Goal: Task Accomplishment & Management: Manage account settings

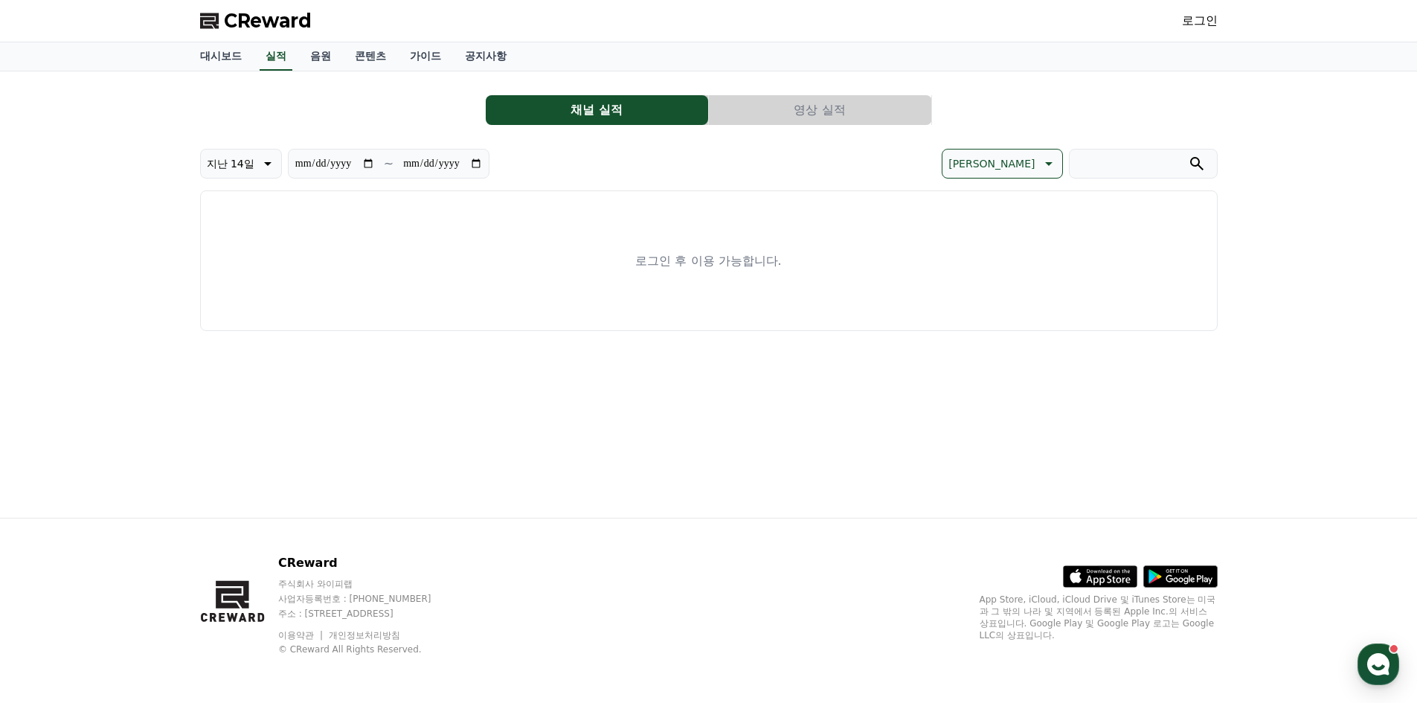
click at [1215, 21] on link "로그인" at bounding box center [1200, 21] width 36 height 18
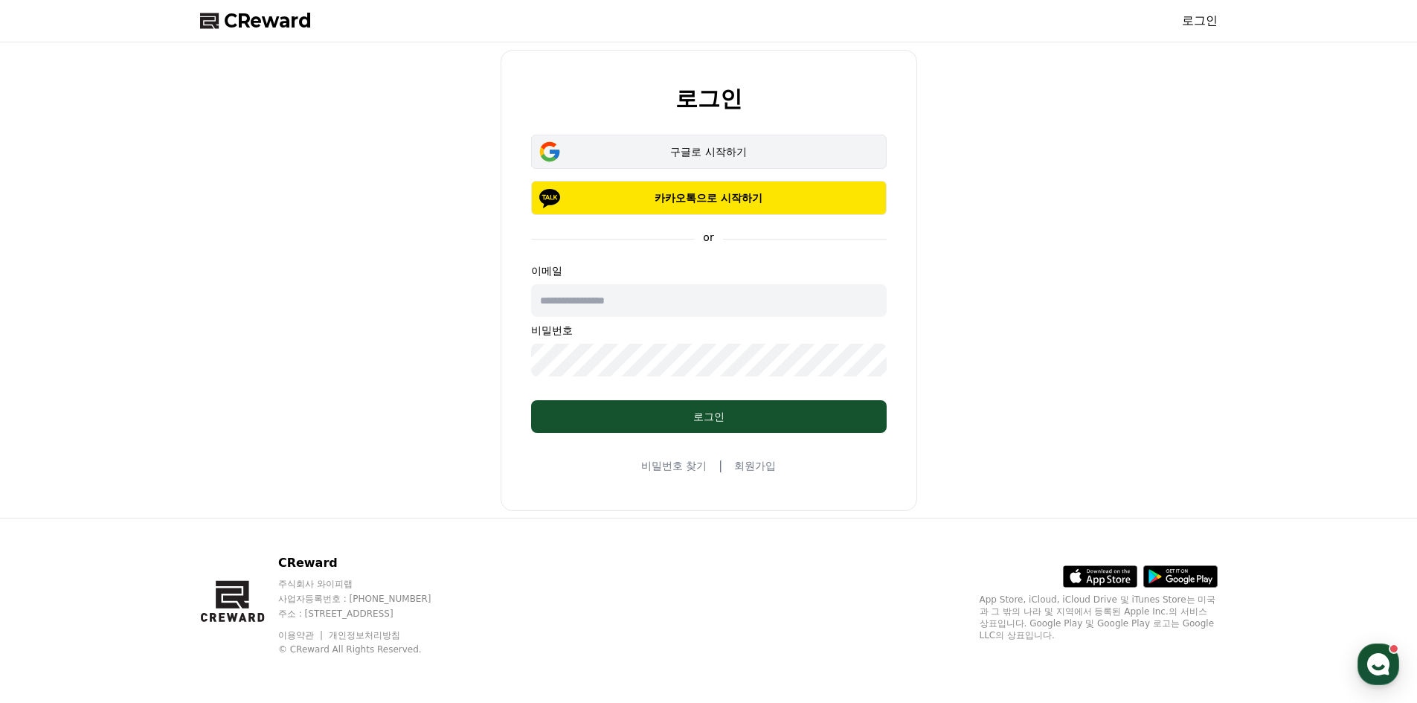
click at [731, 155] on div "구글로 시작하기" at bounding box center [709, 151] width 312 height 15
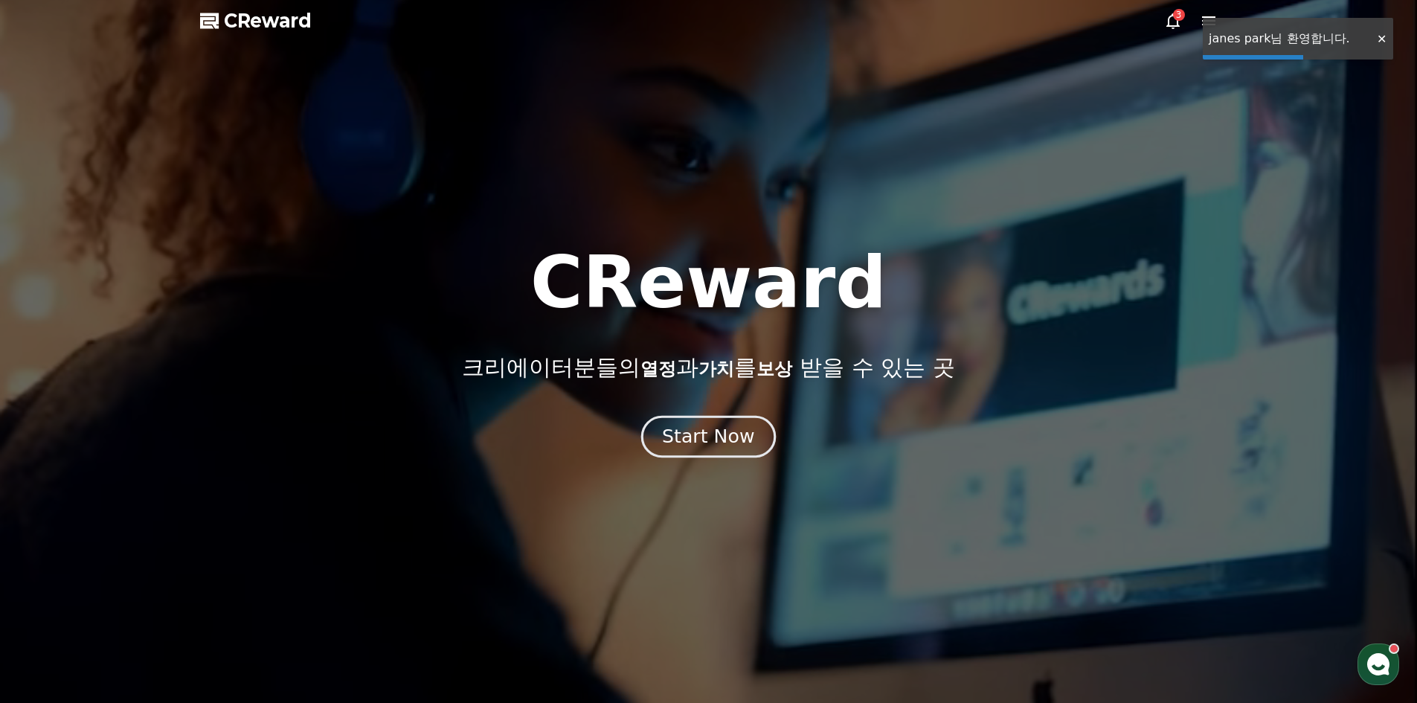
click at [717, 447] on div "Start Now" at bounding box center [708, 436] width 92 height 25
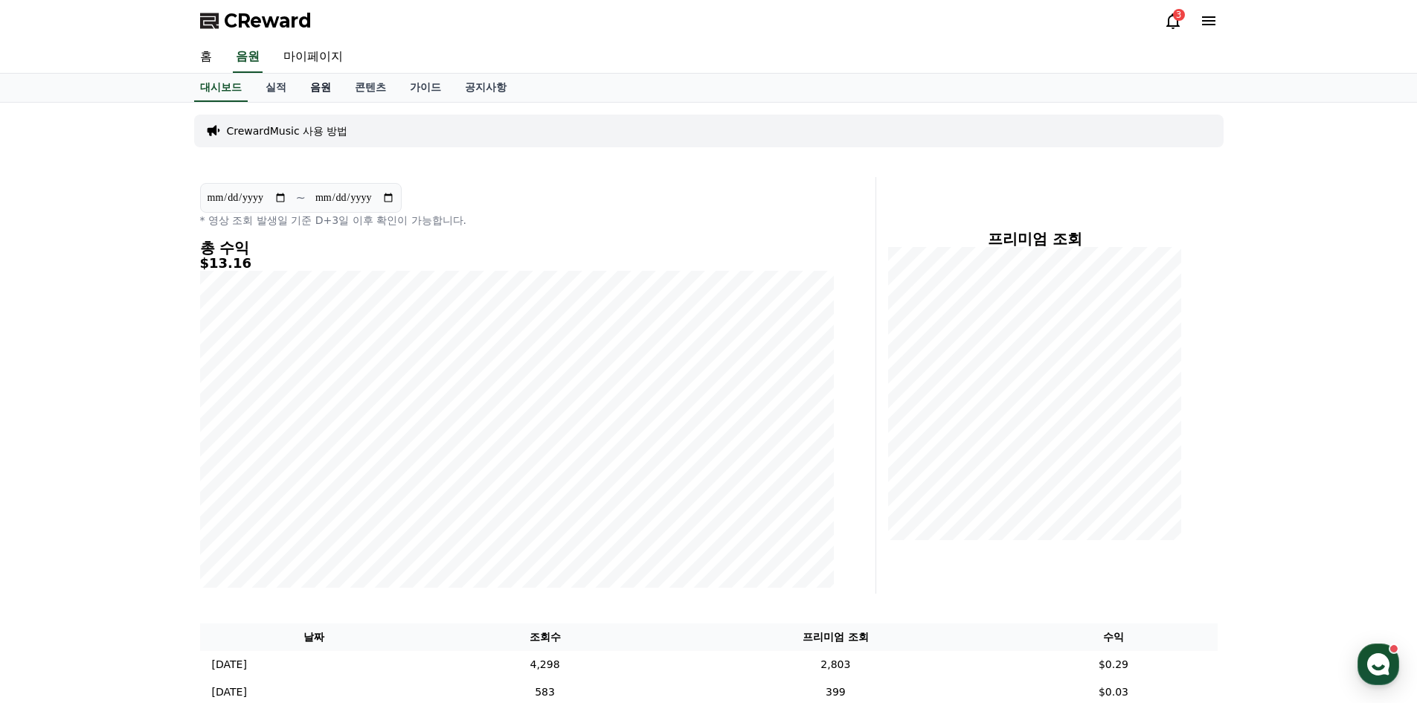
click at [309, 89] on link "음원" at bounding box center [320, 88] width 45 height 28
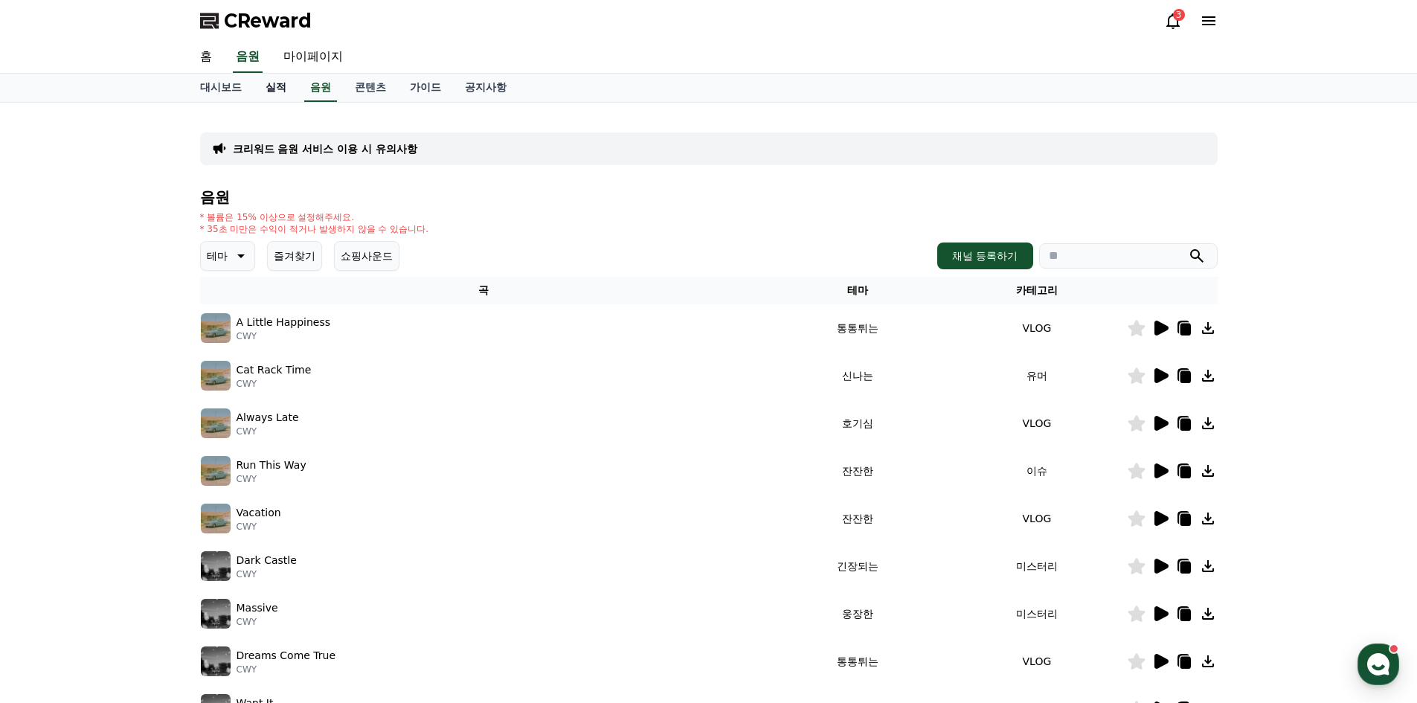
click at [289, 92] on link "실적" at bounding box center [276, 88] width 45 height 28
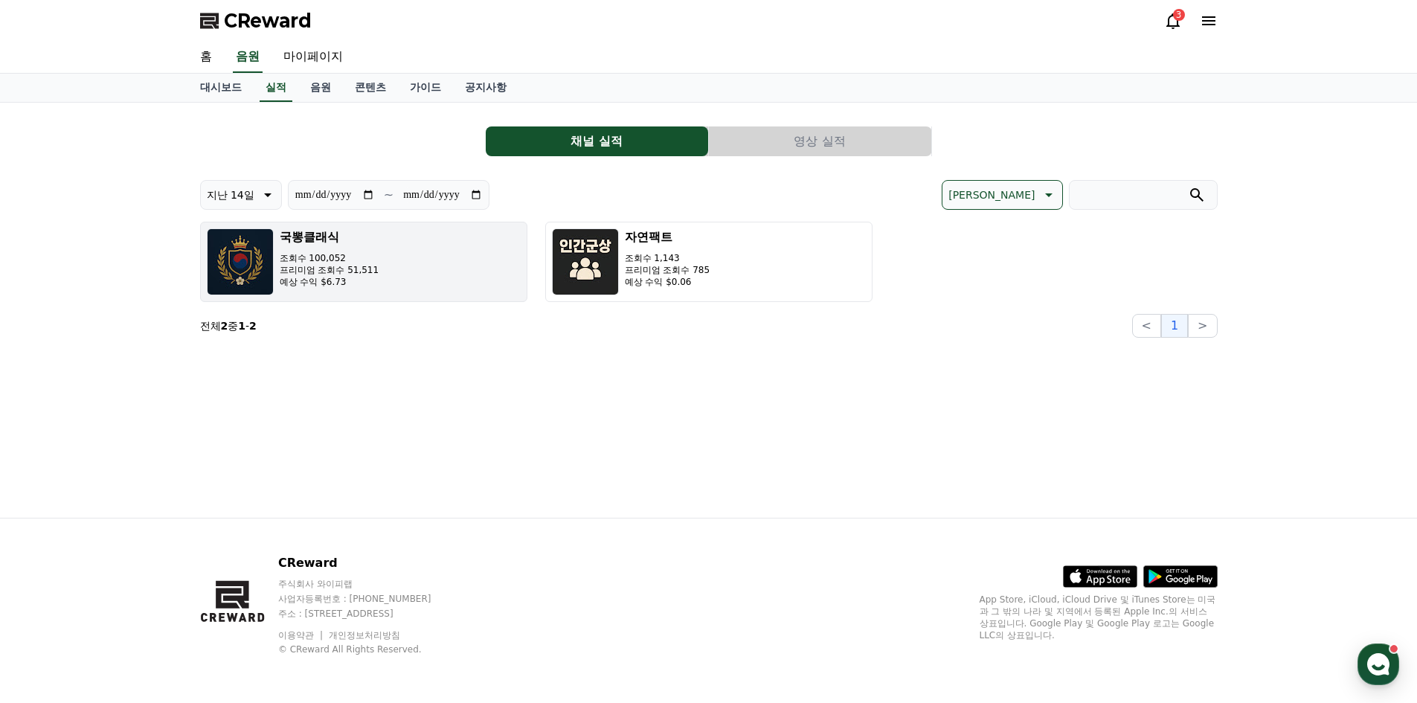
click at [417, 271] on button "국뽕클래식 조회수 100,052 프리미엄 조회수 51,511 예상 수익 $6.73" at bounding box center [363, 262] width 327 height 80
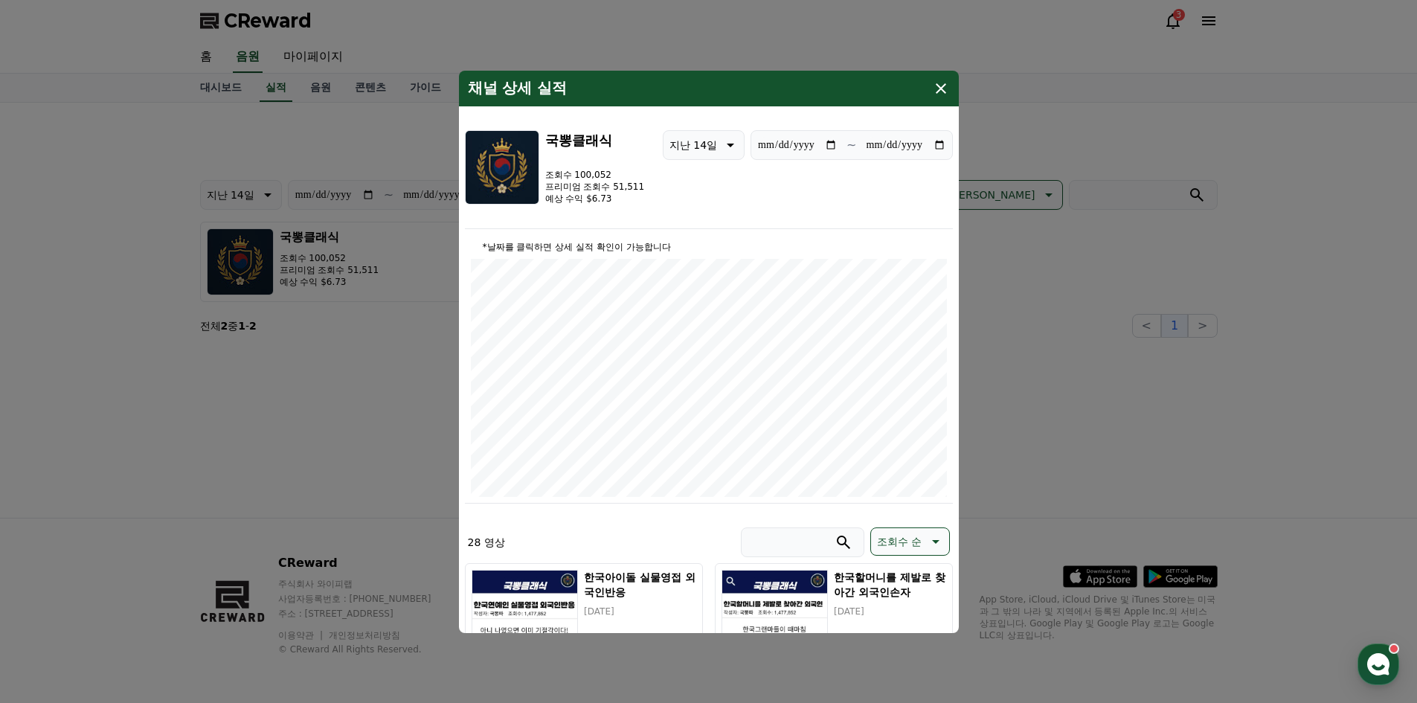
click at [939, 98] on div "채널 상세 실적" at bounding box center [709, 89] width 500 height 36
click at [939, 91] on icon "modal" at bounding box center [941, 89] width 18 height 18
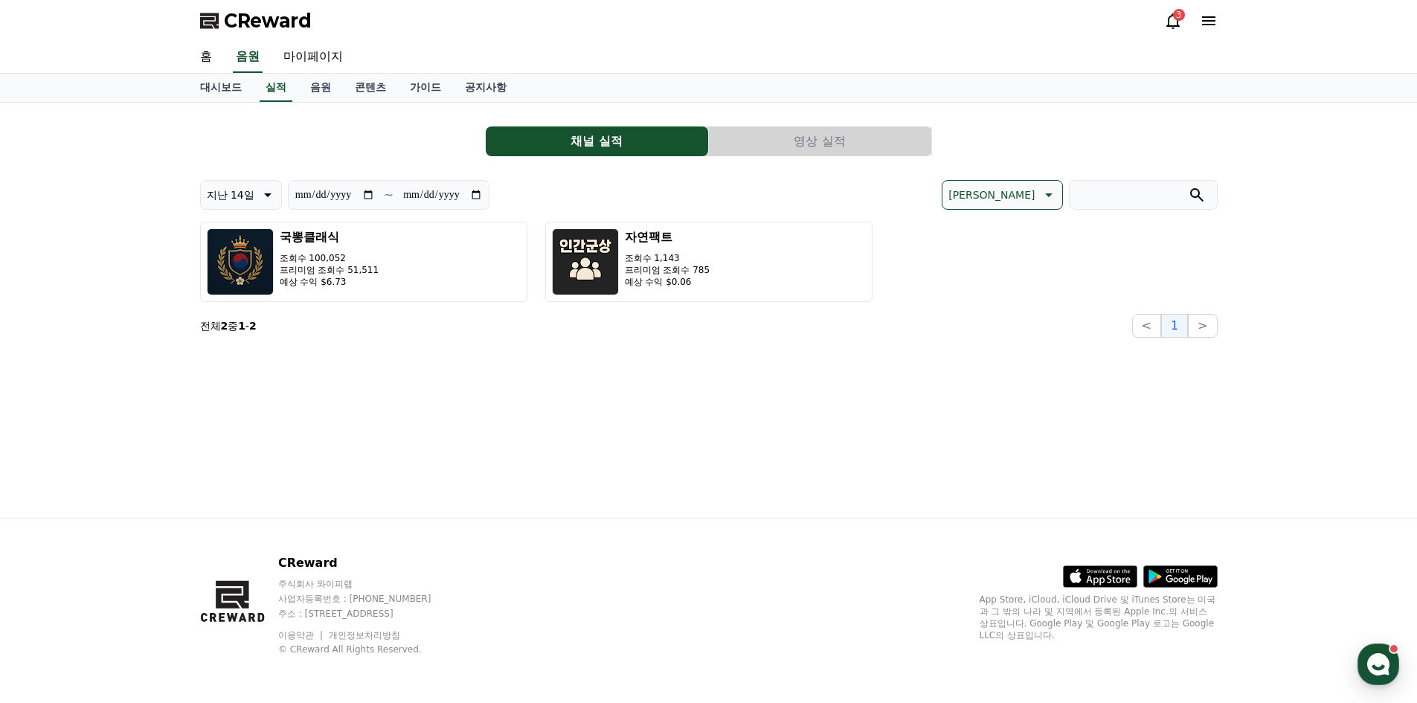
click at [1172, 9] on div "3" at bounding box center [1191, 21] width 54 height 24
click at [1173, 15] on div "3" at bounding box center [1179, 15] width 12 height 12
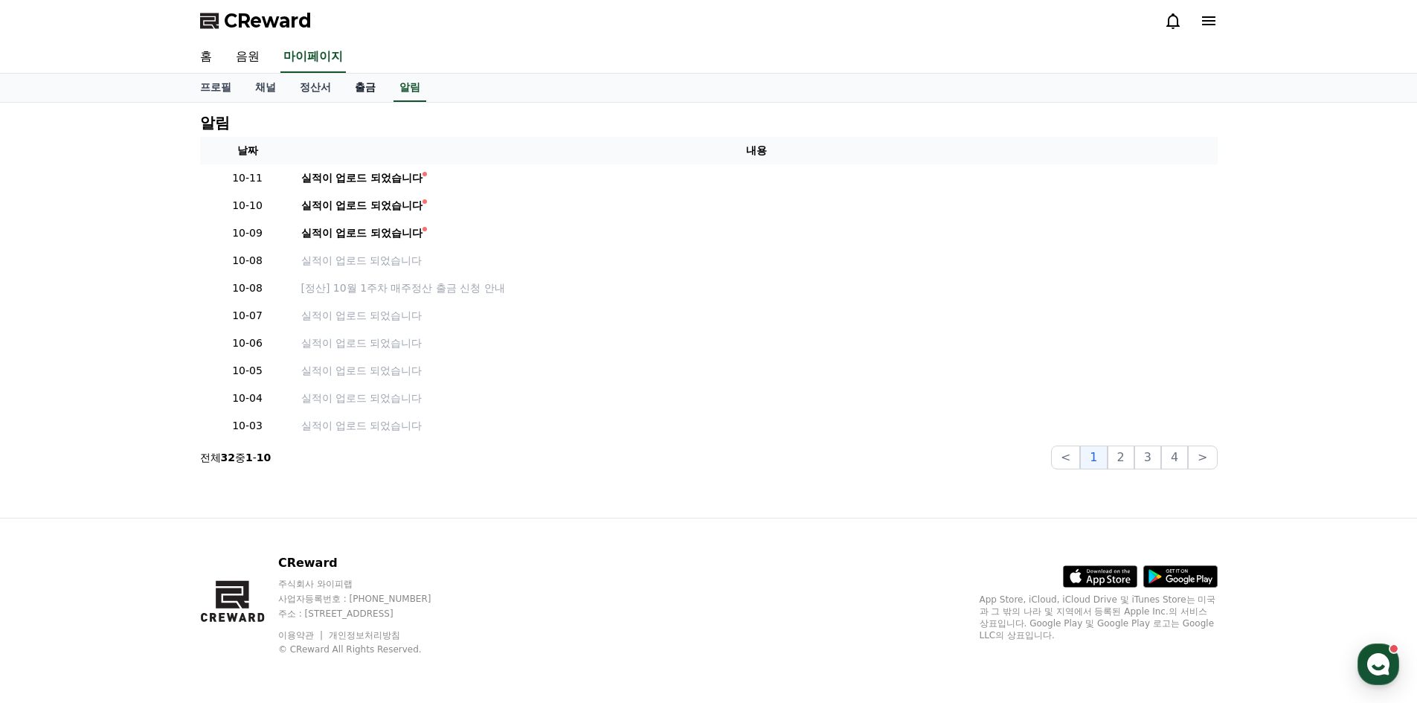
click at [370, 82] on link "출금" at bounding box center [365, 88] width 45 height 28
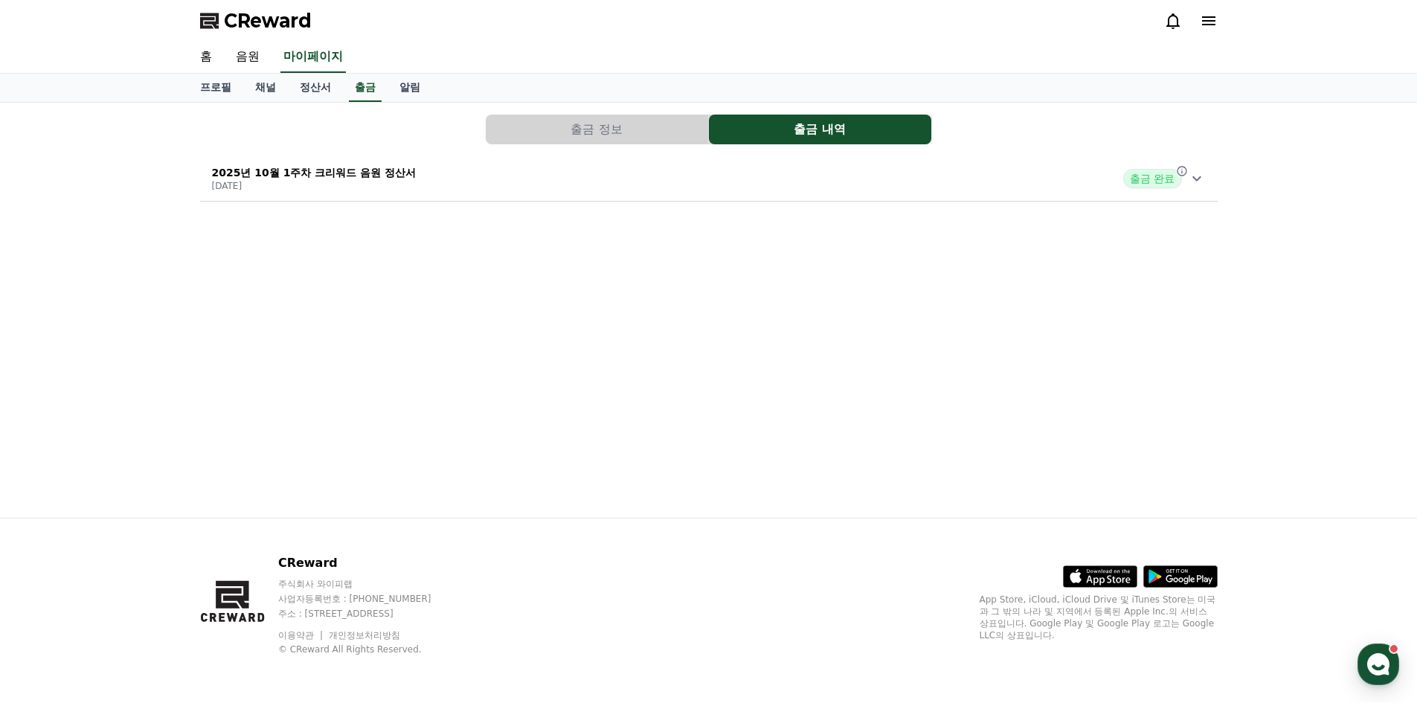
click at [646, 146] on div "출금 정보 출금 내역 2025년 10월 1주차 크리워드 음원 정산서 2025-10-08 출금 완료" at bounding box center [708, 158] width 1029 height 99
click at [1151, 179] on span "출금 완료" at bounding box center [1152, 178] width 58 height 19
click at [579, 131] on button "출금 정보" at bounding box center [597, 130] width 222 height 30
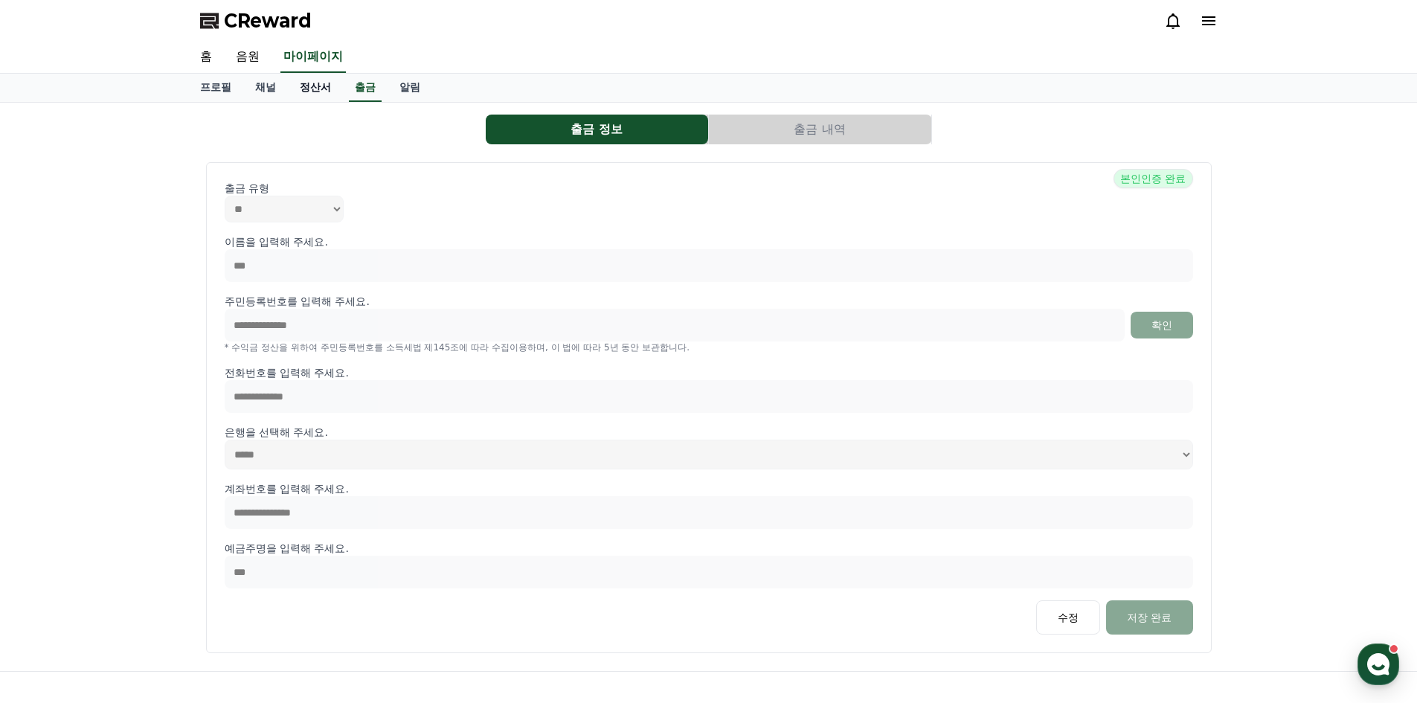
click at [333, 91] on link "정산서" at bounding box center [315, 88] width 55 height 28
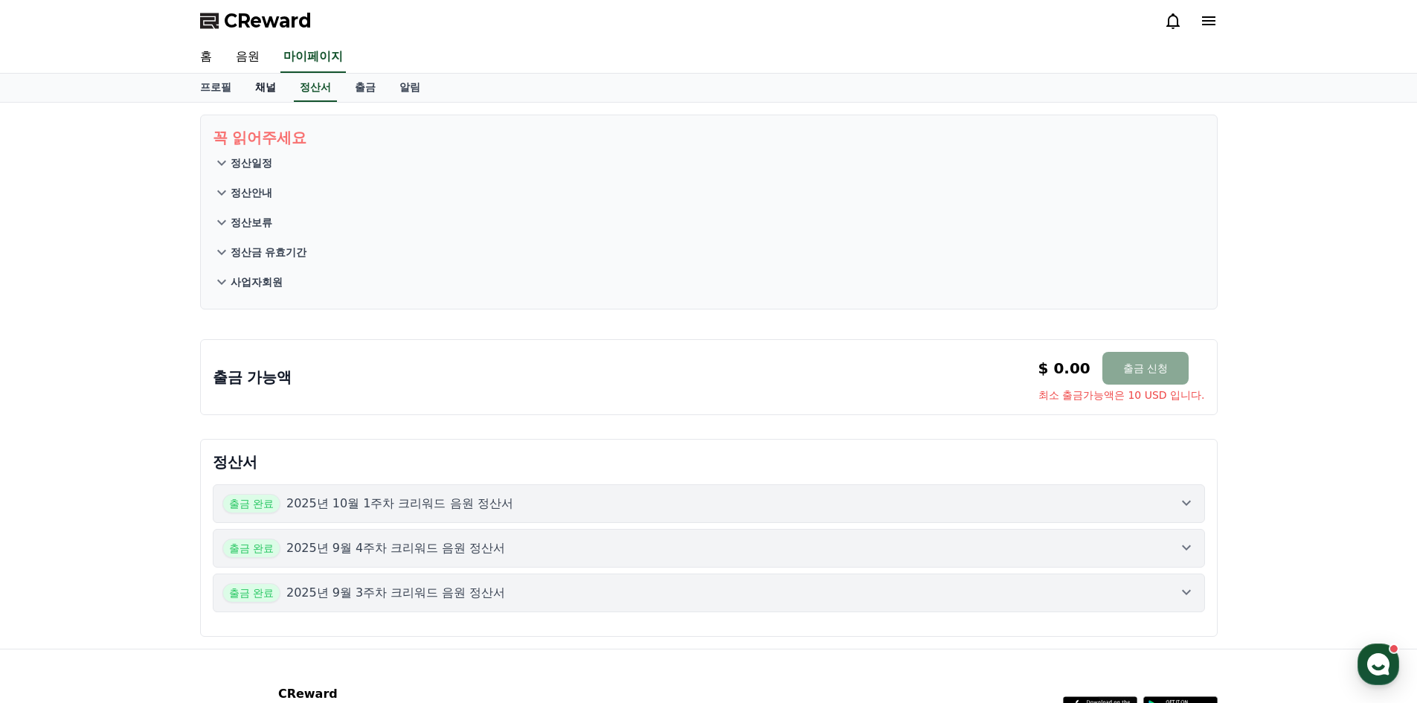
click at [271, 88] on link "채널" at bounding box center [265, 88] width 45 height 28
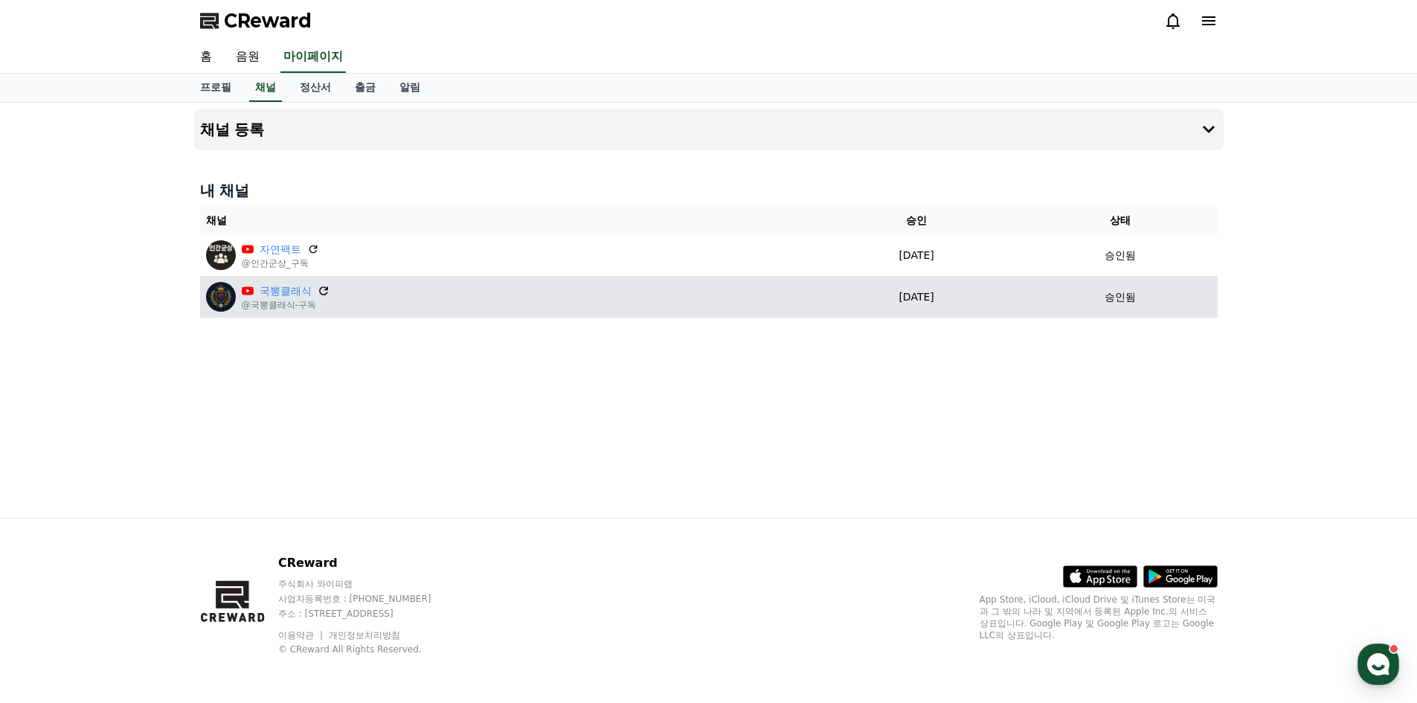
click at [326, 292] on icon at bounding box center [323, 290] width 13 height 13
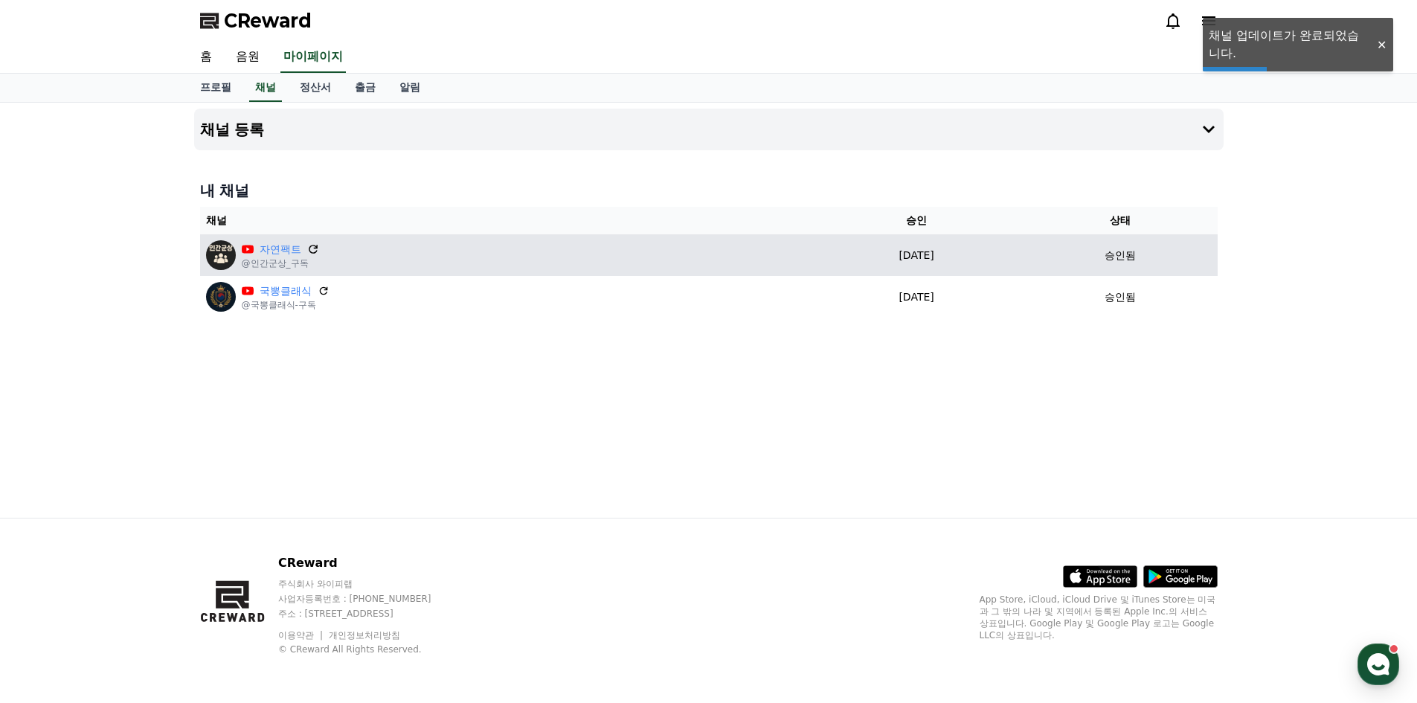
click at [314, 251] on icon at bounding box center [312, 248] width 13 height 13
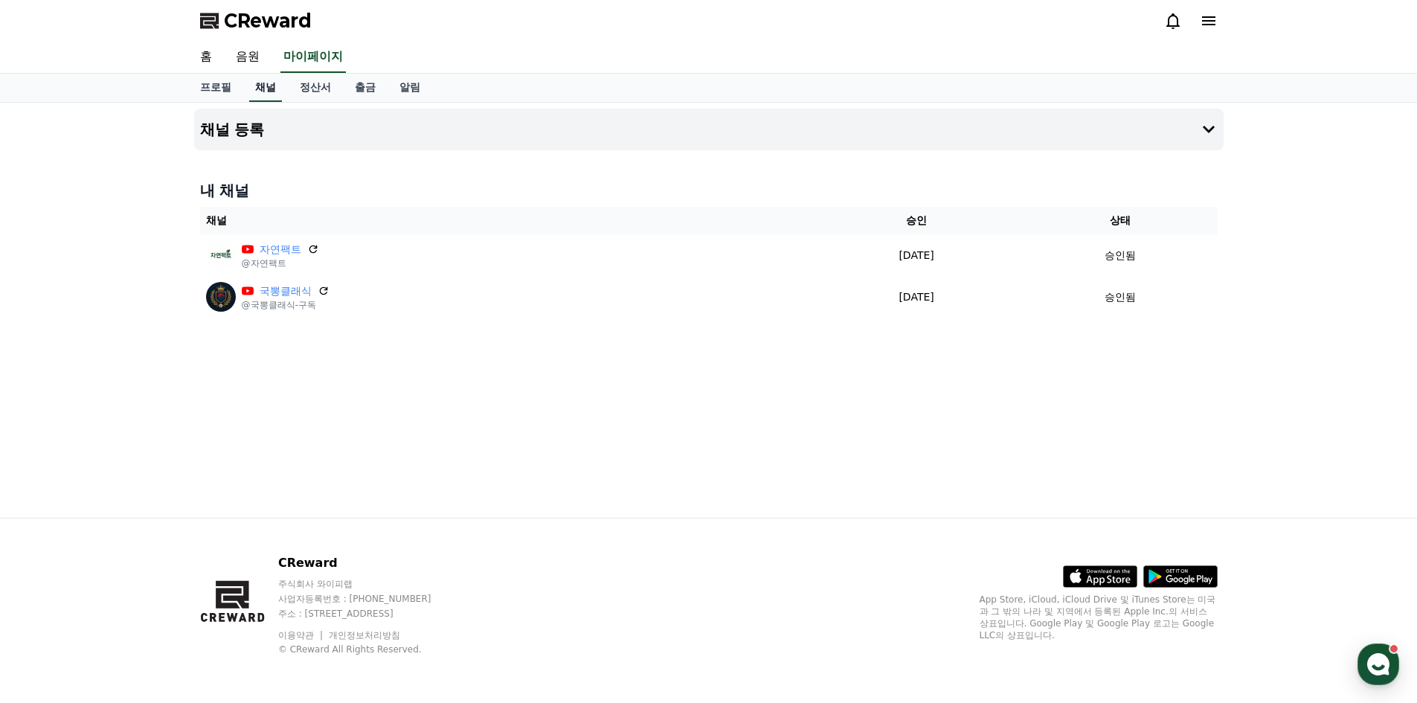
click at [271, 82] on link "채널" at bounding box center [265, 88] width 33 height 28
click at [322, 83] on link "정산서" at bounding box center [315, 88] width 55 height 28
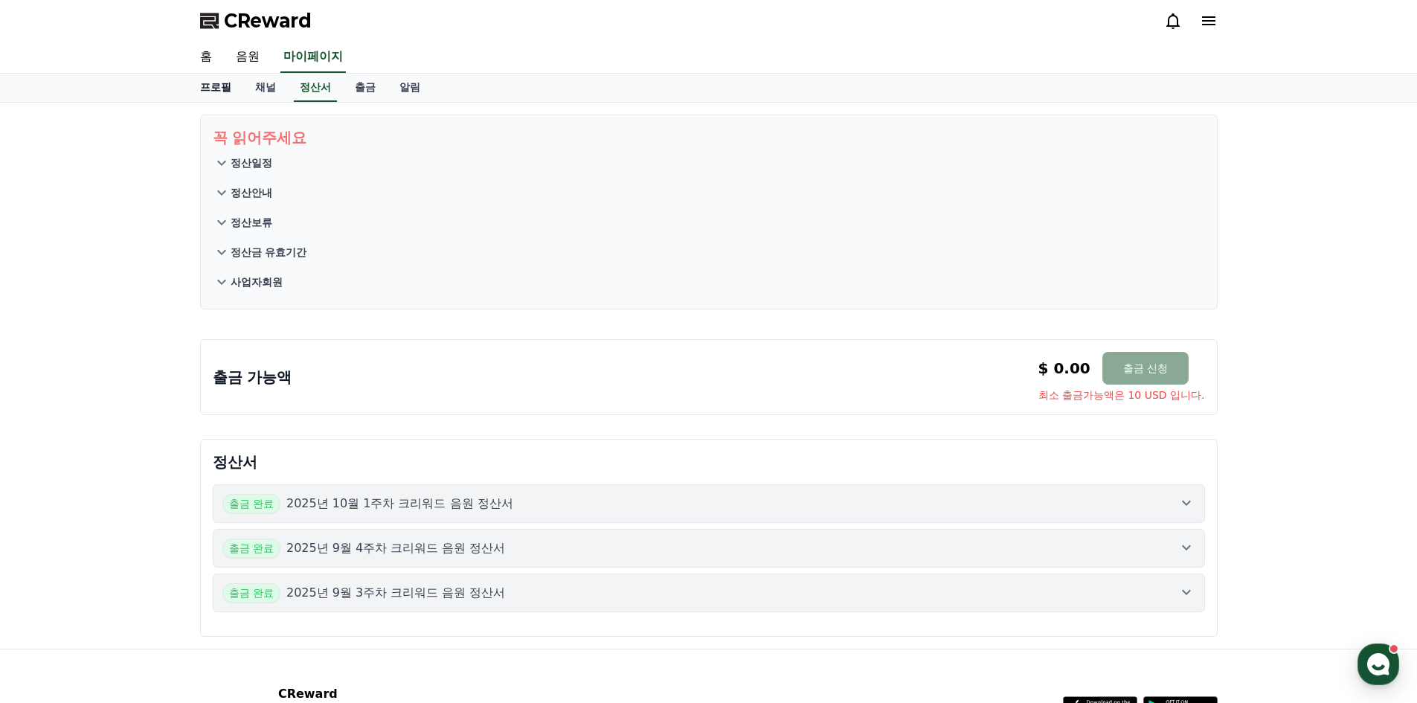
click at [217, 86] on link "프로필" at bounding box center [215, 88] width 55 height 28
select select "**********"
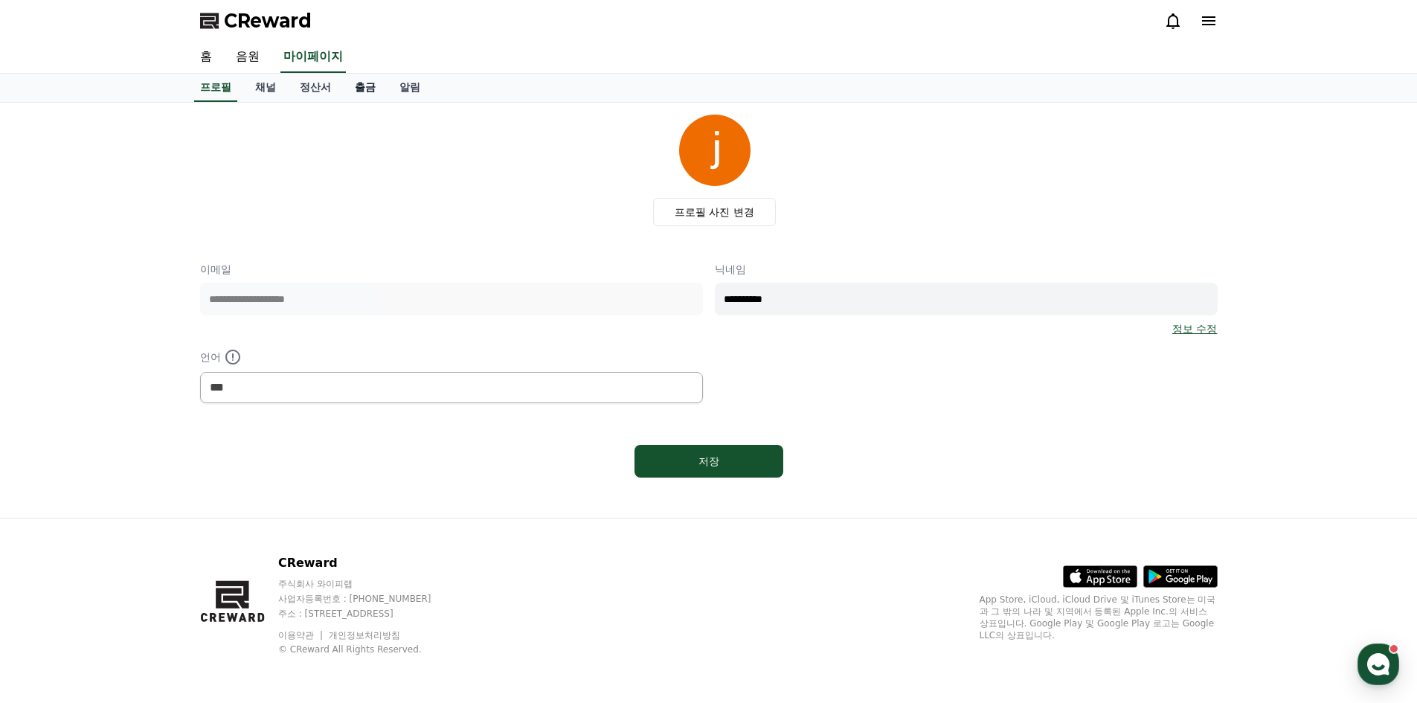
click at [372, 88] on link "출금" at bounding box center [365, 88] width 45 height 28
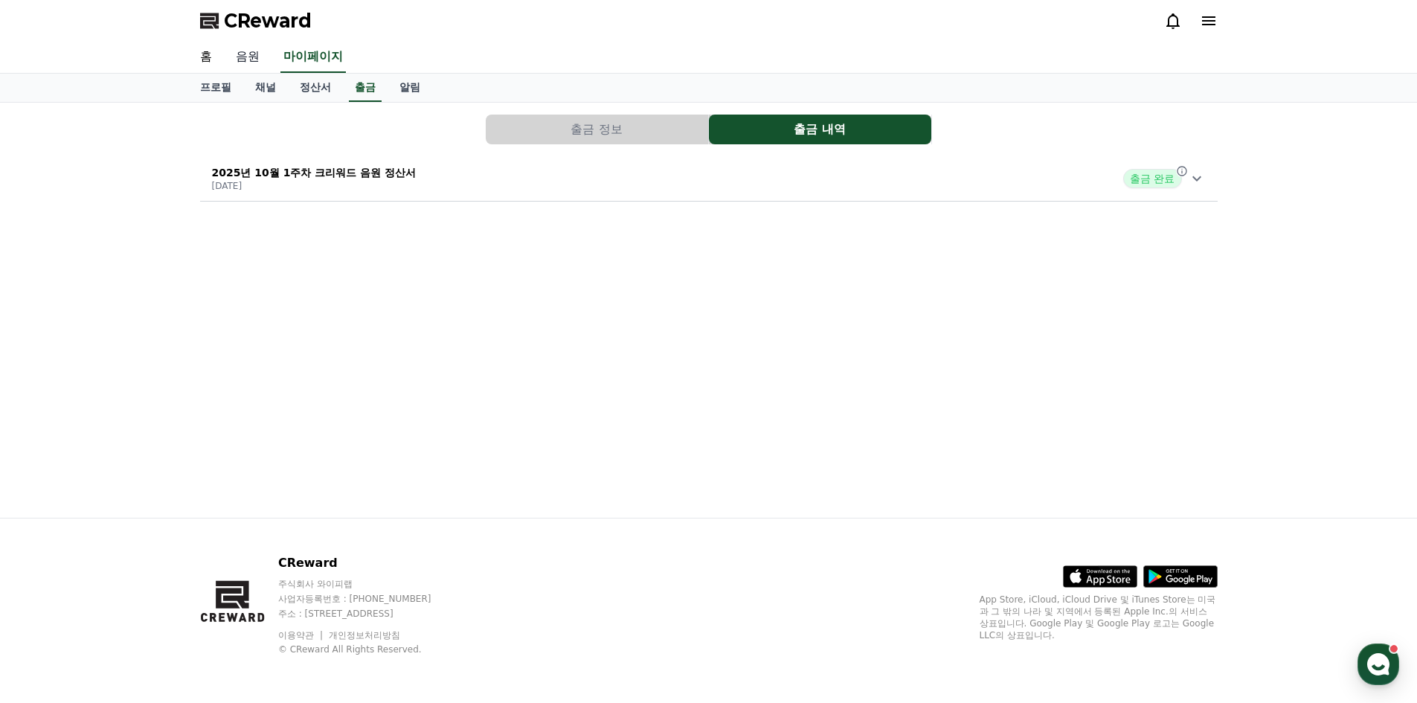
click at [250, 56] on link "음원" at bounding box center [248, 57] width 48 height 31
